Goal: Transaction & Acquisition: Book appointment/travel/reservation

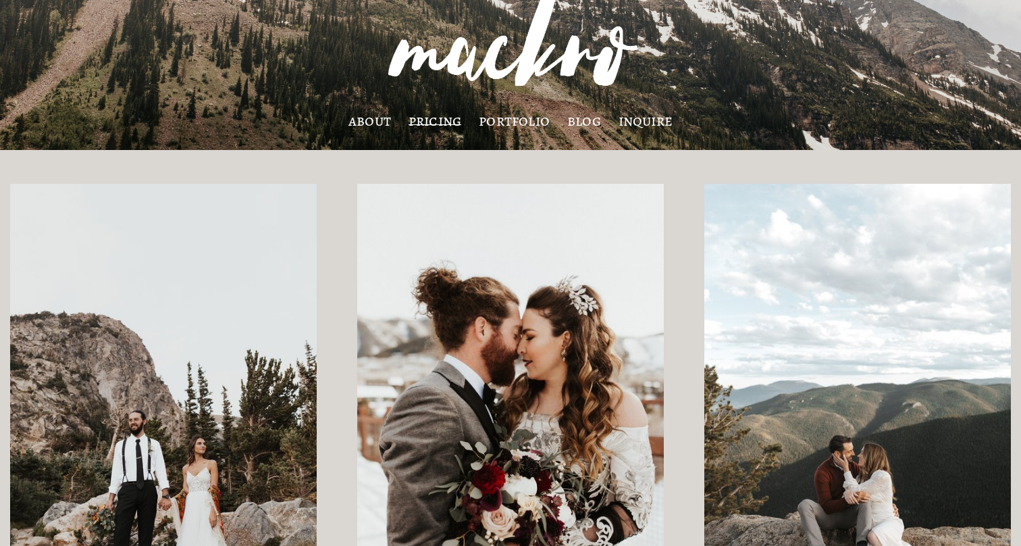
scroll to position [73, 0]
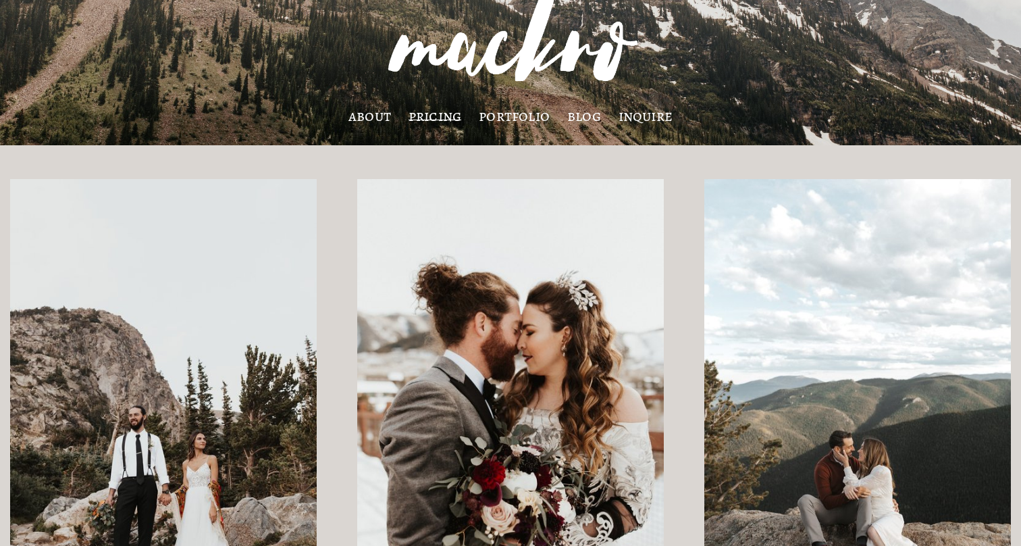
click at [436, 114] on link "pricing" at bounding box center [435, 116] width 53 height 11
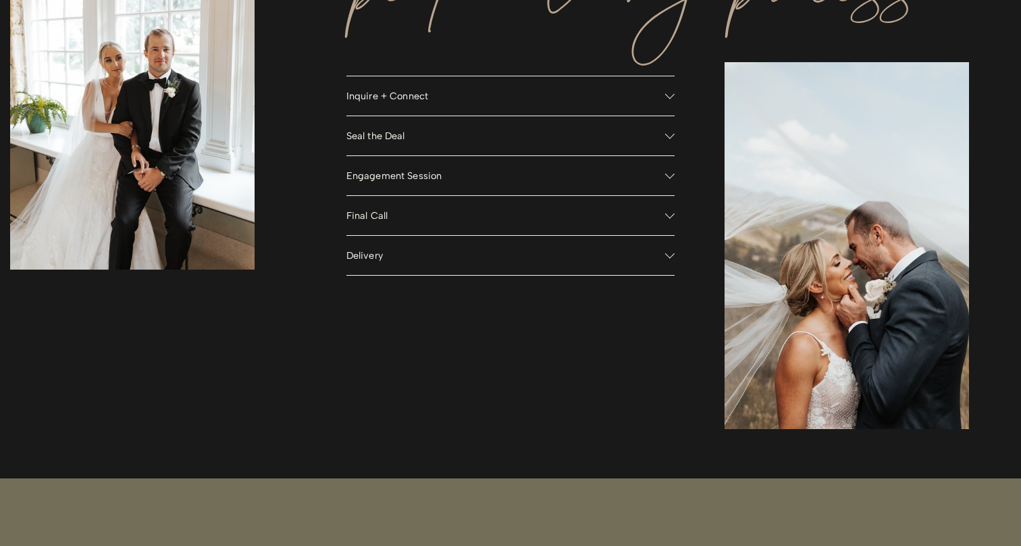
scroll to position [1145, 0]
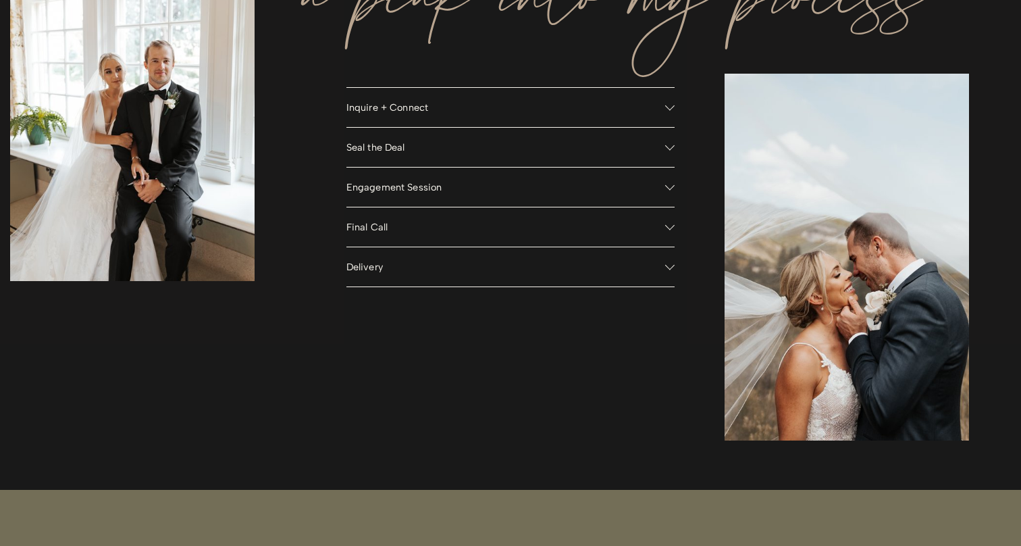
click at [587, 113] on button "Inquire + Connect" at bounding box center [510, 107] width 329 height 39
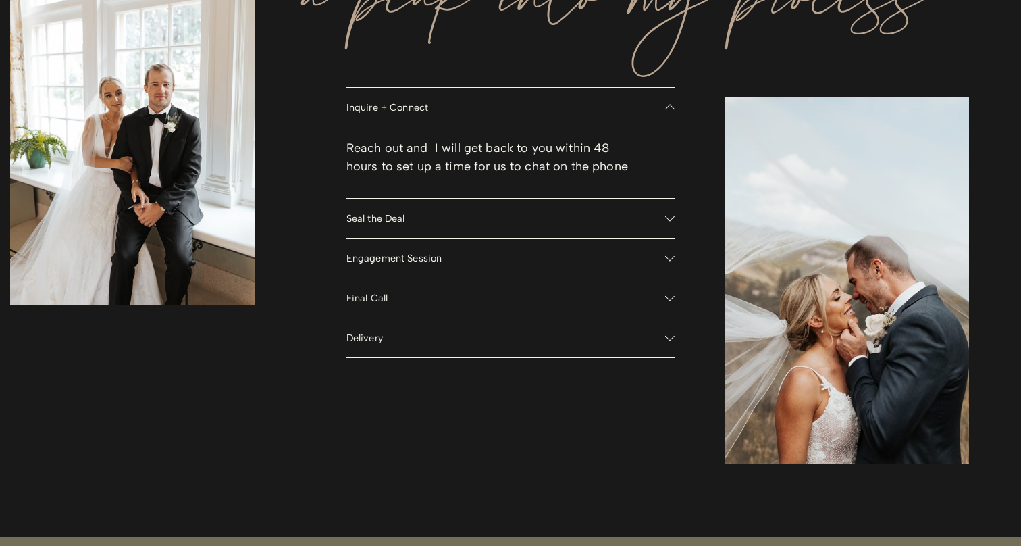
click at [587, 113] on button "Inquire + Connect" at bounding box center [510, 107] width 329 height 39
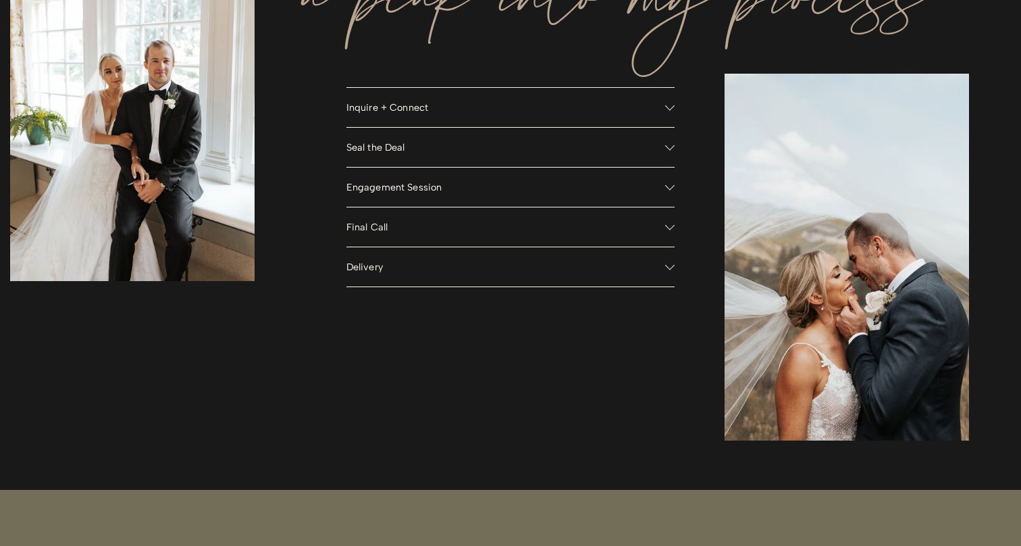
click at [565, 149] on span "Seal the Deal" at bounding box center [505, 147] width 319 height 12
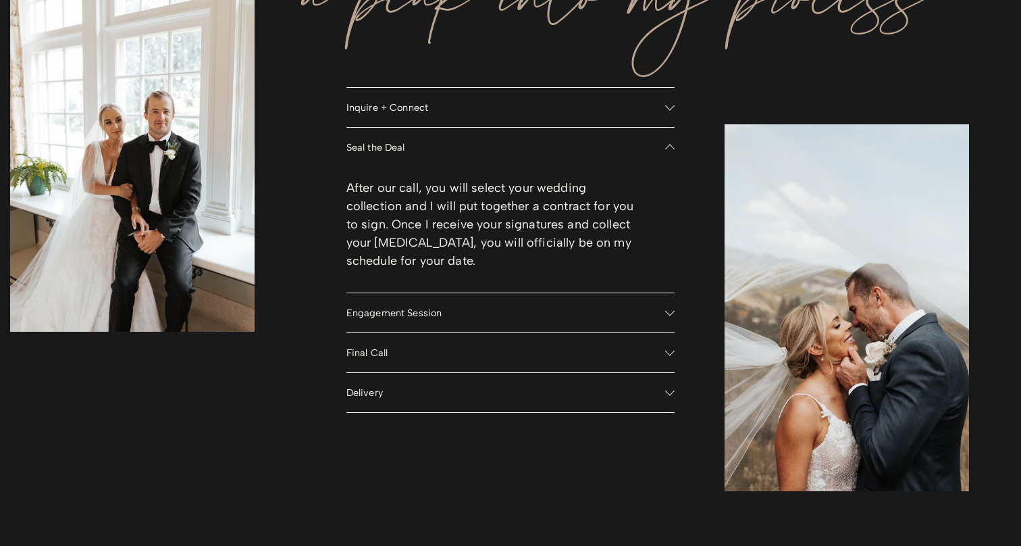
click at [565, 149] on span "Seal the Deal" at bounding box center [505, 147] width 319 height 12
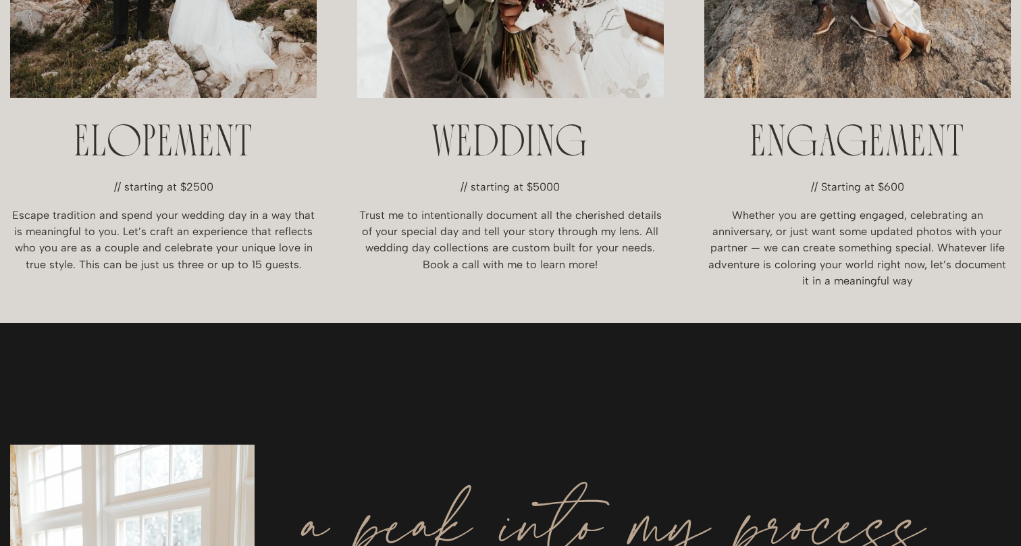
scroll to position [604, 0]
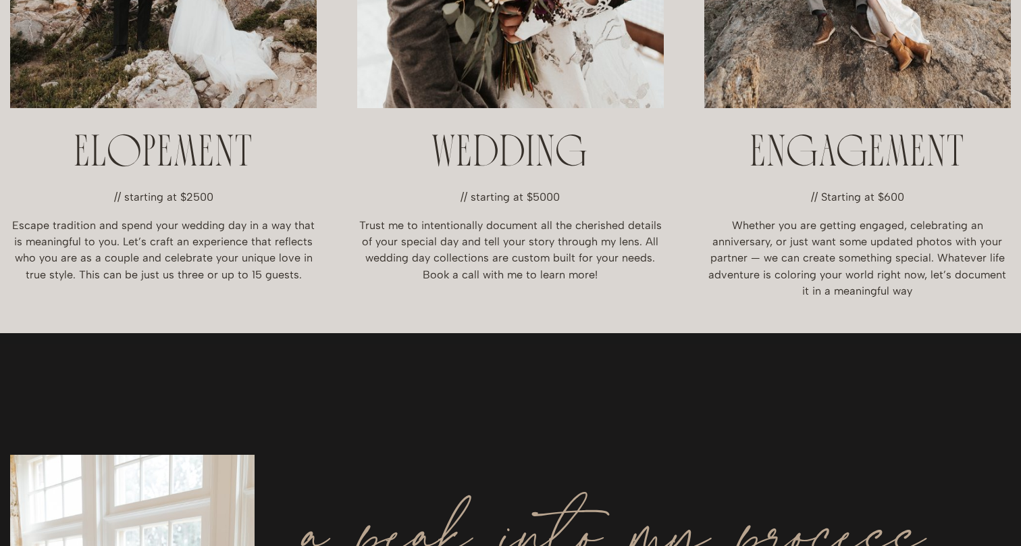
click at [521, 192] on p "// starting at $5000" at bounding box center [510, 197] width 307 height 16
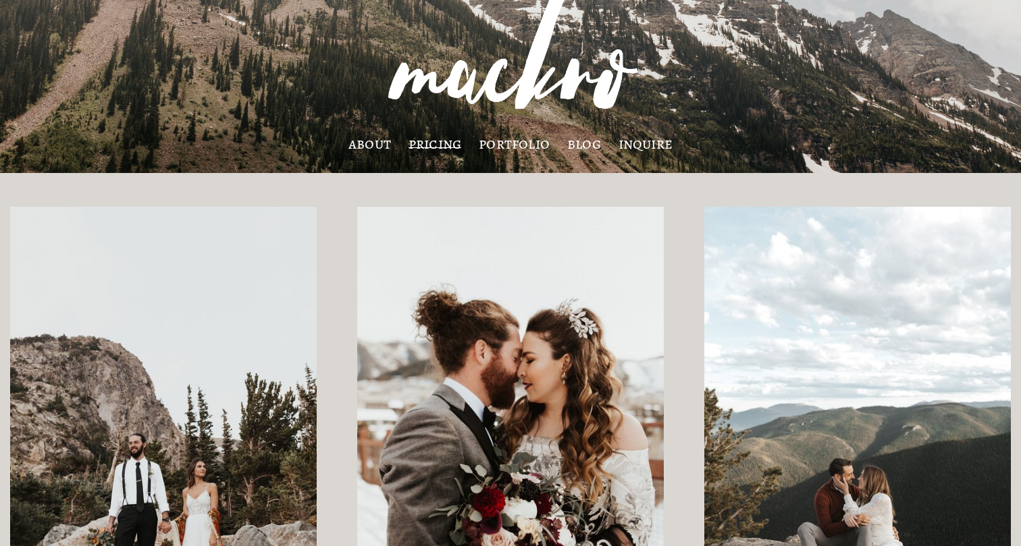
scroll to position [0, 0]
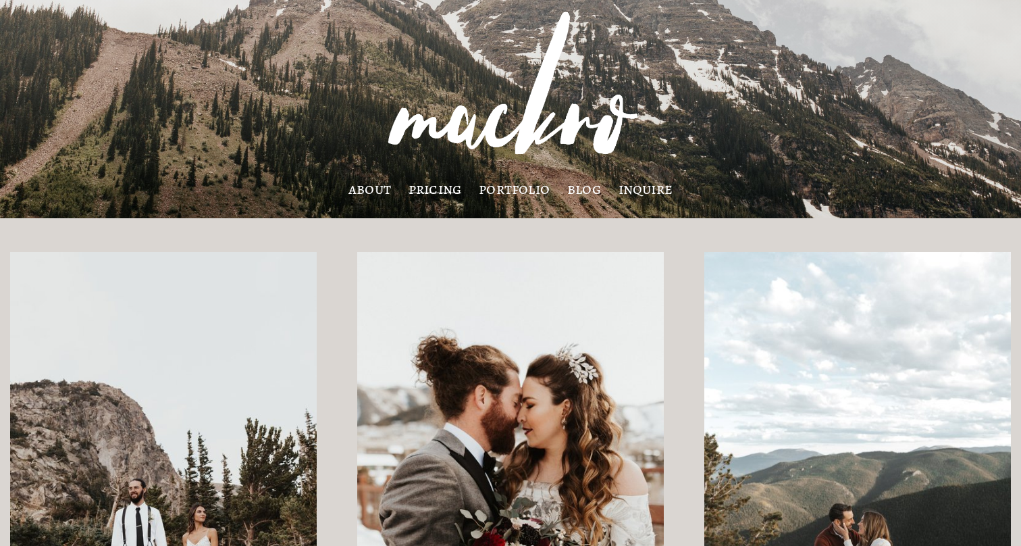
click at [621, 188] on link "inquire" at bounding box center [646, 189] width 55 height 11
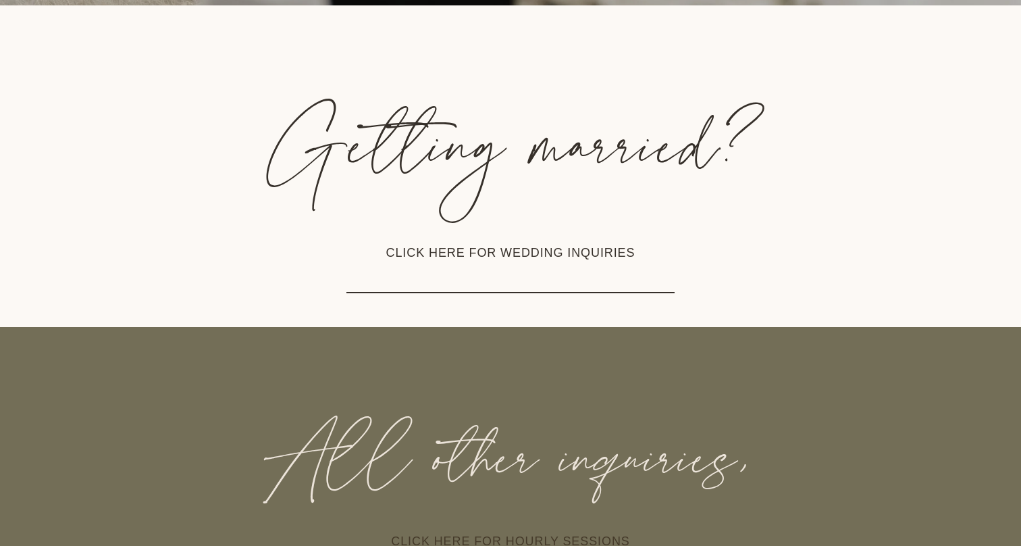
scroll to position [301, 0]
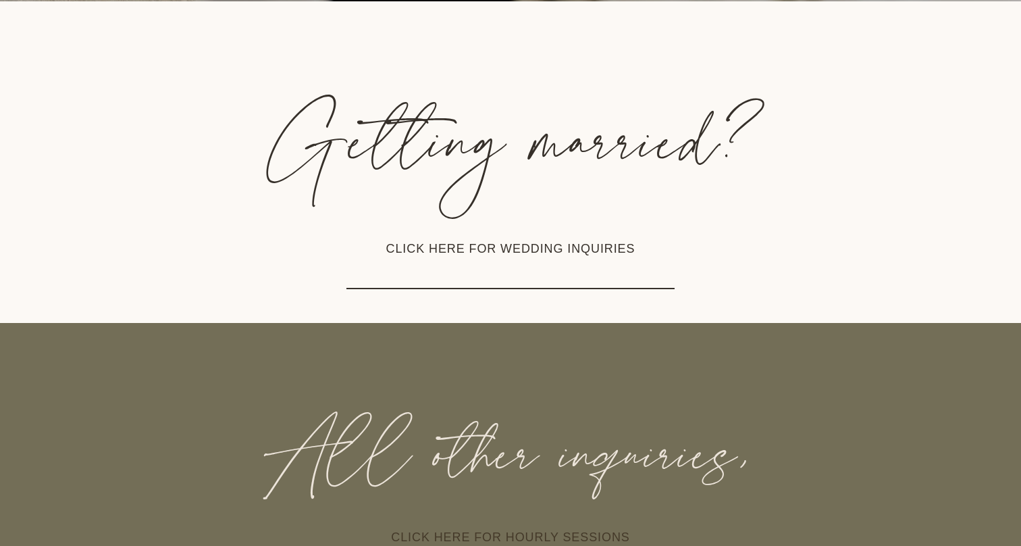
click at [539, 257] on link "CLICK HERE FOR WEDDING INQUIRIES" at bounding box center [510, 249] width 329 height 80
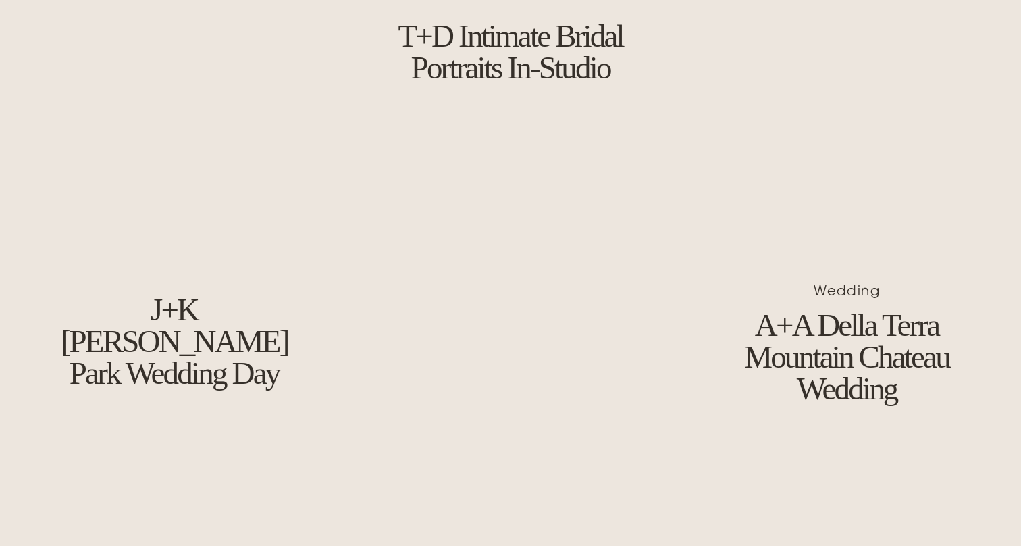
scroll to position [1024, 0]
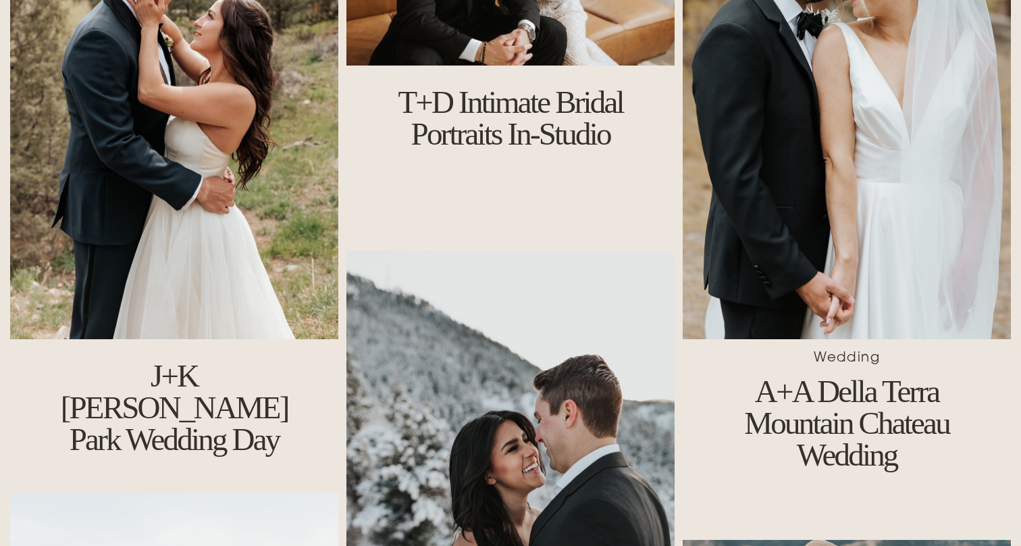
click at [116, 250] on img at bounding box center [174, 92] width 329 height 493
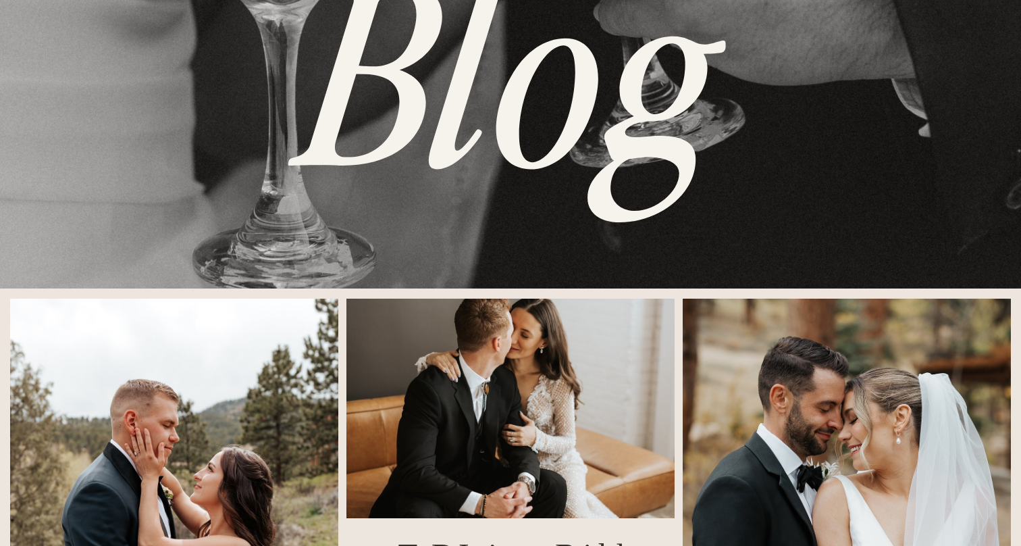
scroll to position [550, 0]
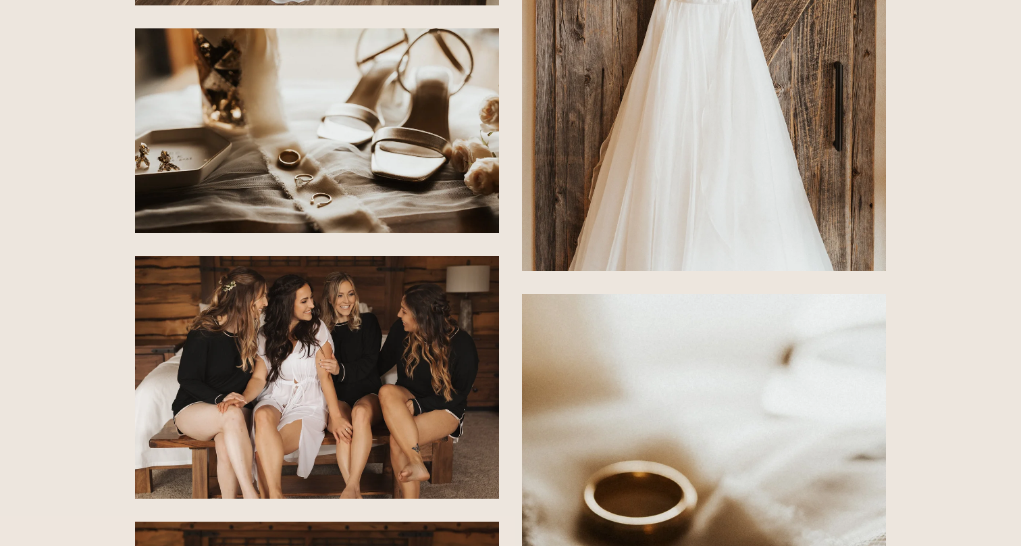
scroll to position [1210, 0]
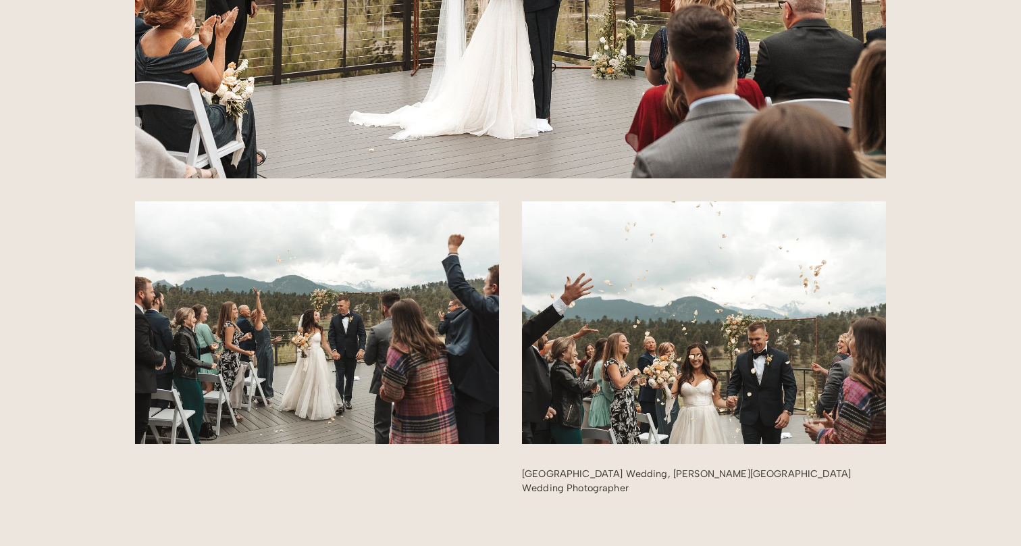
scroll to position [20898, 0]
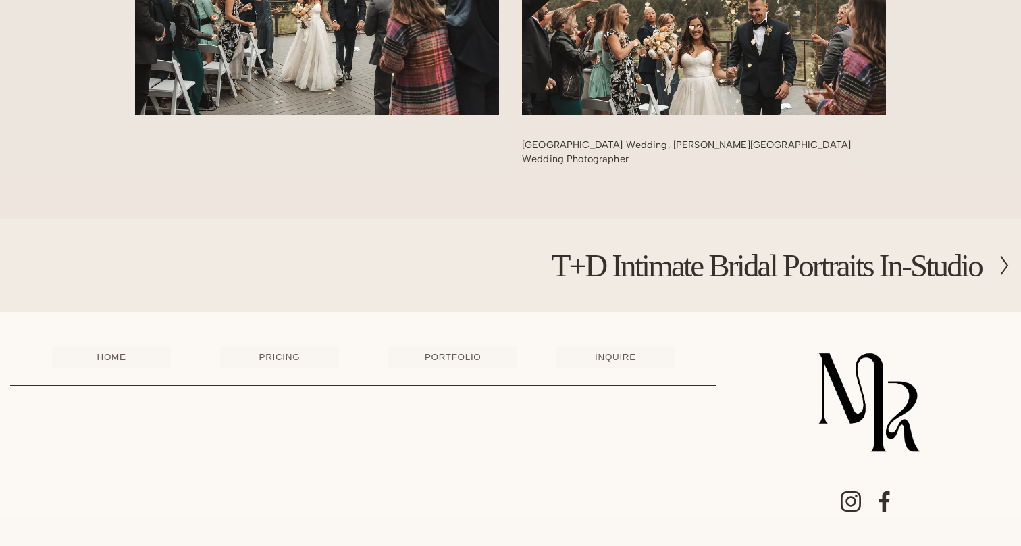
click at [854, 250] on h2 "T+D Intimate Bridal Portraits In-Studio" at bounding box center [767, 266] width 430 height 32
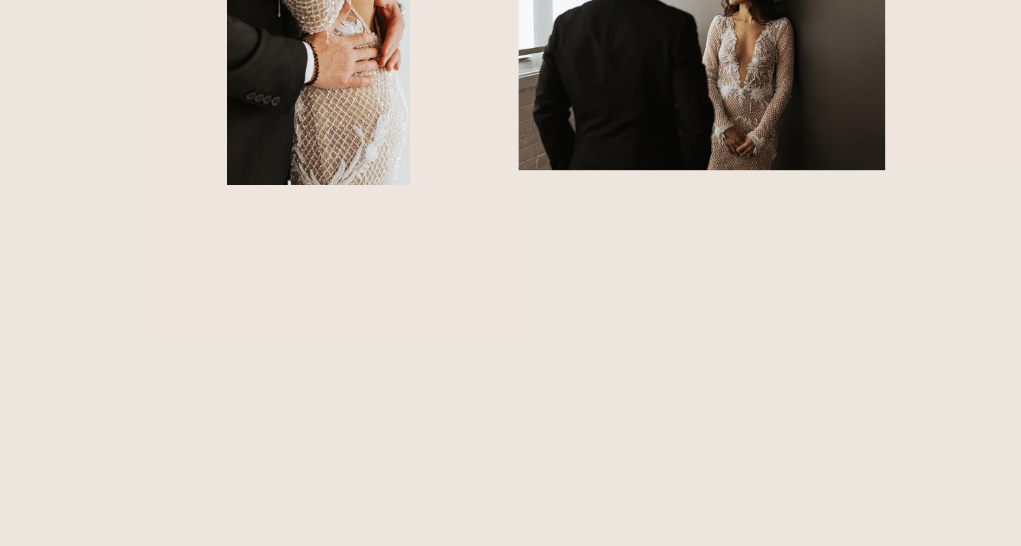
scroll to position [1817, 0]
